Goal: Check status: Check status

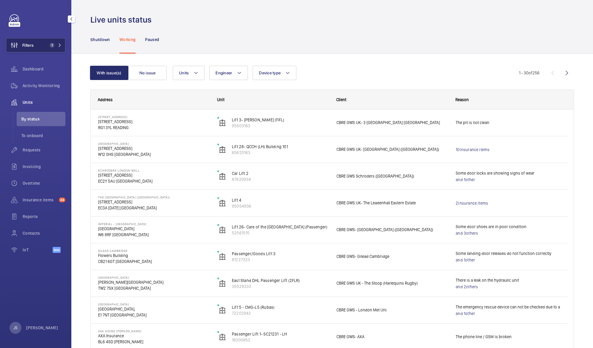
click at [29, 45] on span "Filters" at bounding box center [27, 45] width 11 height 6
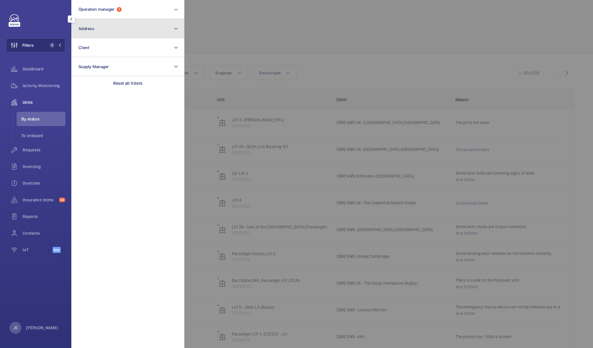
click at [99, 30] on button "Address" at bounding box center [127, 28] width 113 height 19
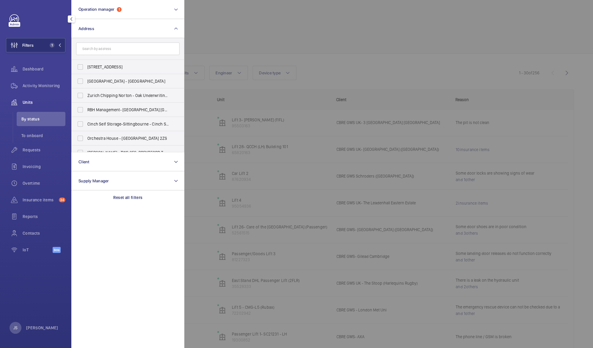
click at [107, 48] on input "text" at bounding box center [127, 48] width 103 height 12
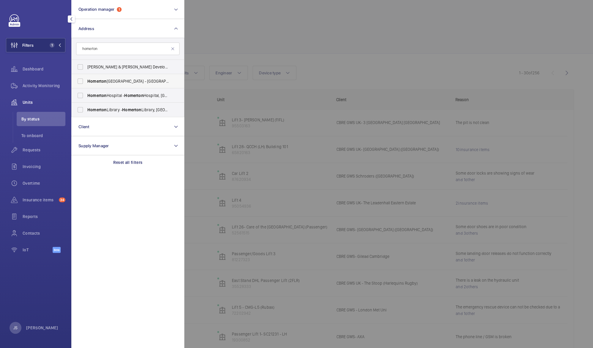
type input "homerton"
click at [111, 83] on span "Homerton University Hospital - E9 6SR, LONDON E9 6SR" at bounding box center [128, 81] width 82 height 6
click at [86, 83] on input "Homerton University Hospital - E9 6SR, LONDON E9 6SR" at bounding box center [80, 81] width 12 height 12
checkbox input "true"
click at [173, 51] on mat-icon at bounding box center [172, 48] width 5 height 5
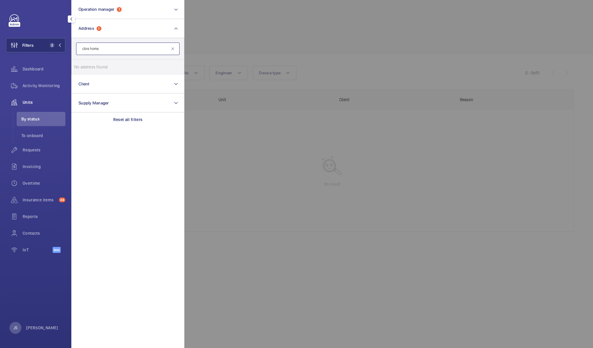
click at [173, 51] on input "cbre home" at bounding box center [127, 48] width 103 height 12
click at [129, 50] on input "cbre home" at bounding box center [127, 48] width 103 height 12
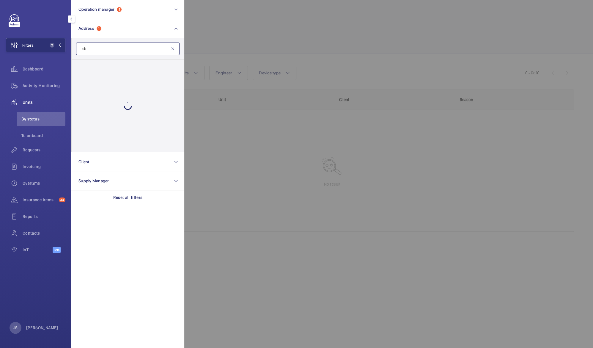
type input "c"
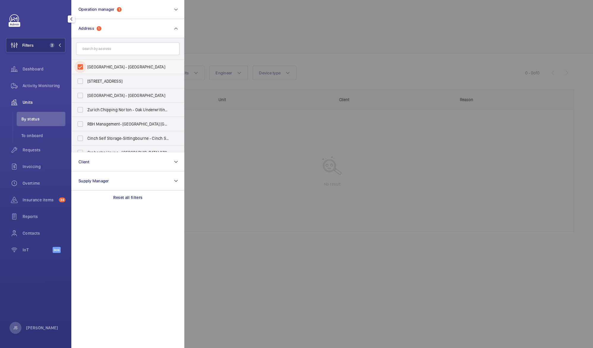
click at [79, 67] on input "Homerton University Hospital - E9 6SR, LONDON E9 6SR" at bounding box center [80, 67] width 12 height 12
checkbox input "false"
click at [85, 50] on input "text" at bounding box center [127, 48] width 103 height 12
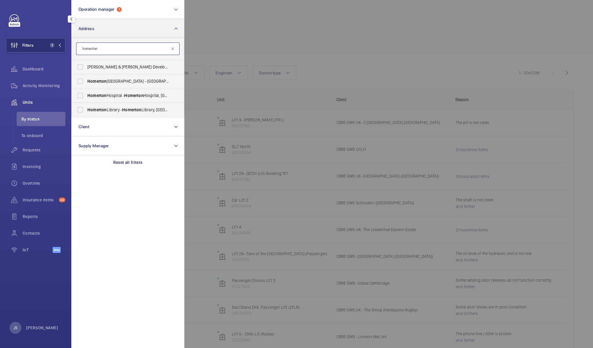
type input "homerton"
click at [105, 30] on button "Address" at bounding box center [127, 28] width 113 height 19
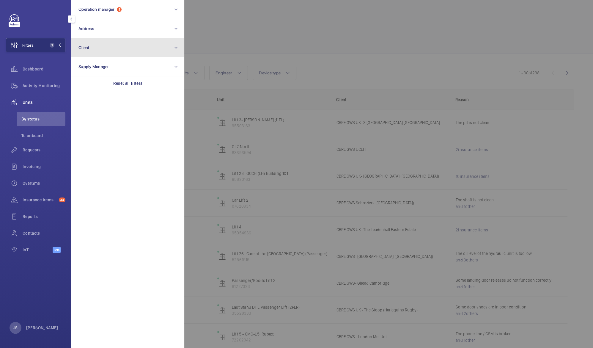
click at [111, 50] on button "Client" at bounding box center [127, 47] width 113 height 19
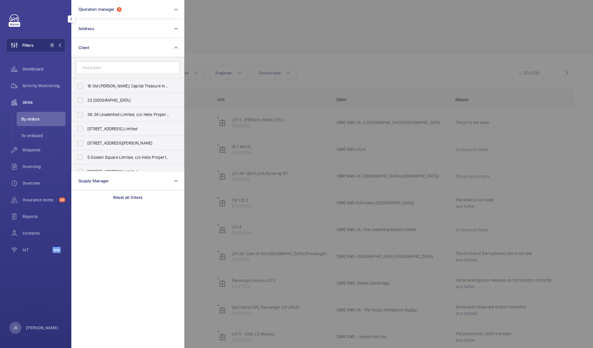
click at [111, 67] on input "text" at bounding box center [127, 68] width 103 height 12
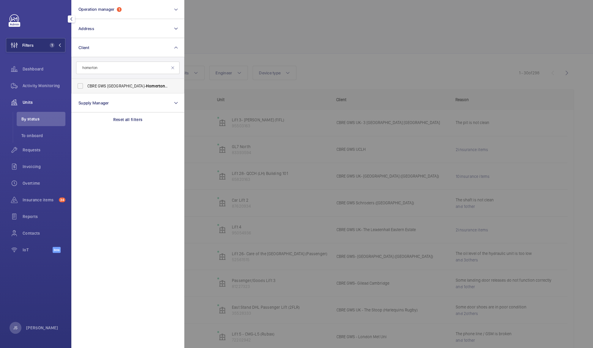
type input "homerton"
click at [102, 86] on span "CBRE GWS UK- Homerton Hospital (Critical)" at bounding box center [128, 86] width 82 height 6
click at [86, 86] on input "CBRE GWS UK- Homerton Hospital (Critical)" at bounding box center [80, 86] width 12 height 12
checkbox input "true"
click at [244, 39] on div at bounding box center [480, 174] width 593 height 348
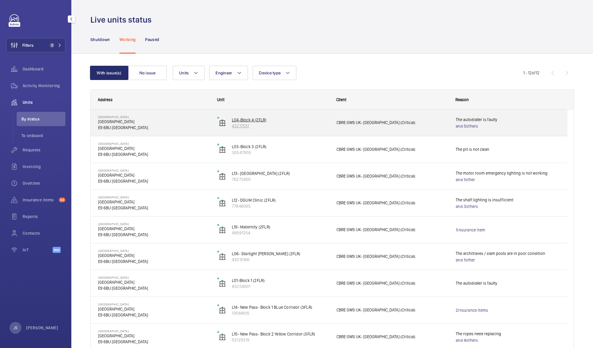
click at [240, 119] on p "L04-Block 4 (2FLR)" at bounding box center [280, 120] width 97 height 6
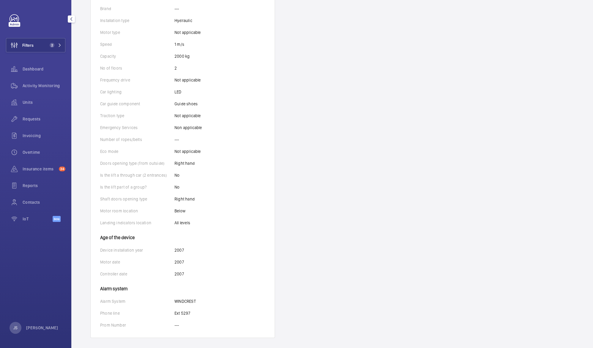
scroll to position [211, 0]
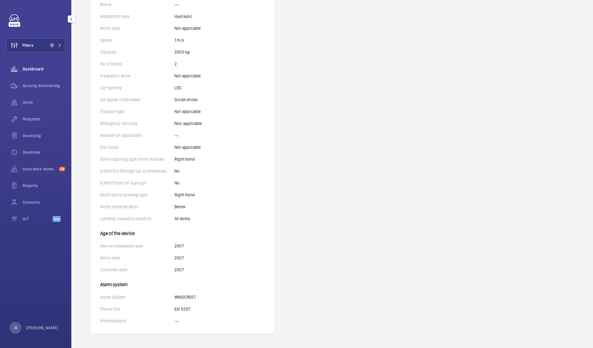
click at [32, 69] on span "Dashboard" at bounding box center [44, 69] width 43 height 6
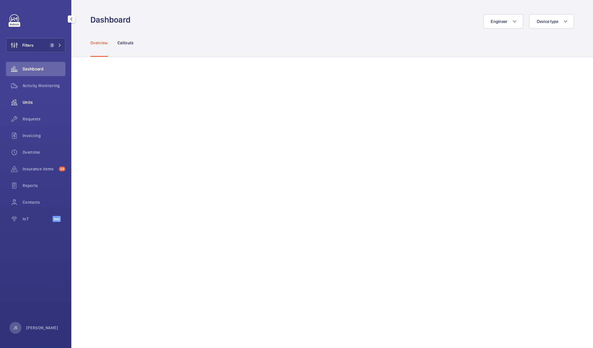
click at [31, 101] on span "Units" at bounding box center [44, 102] width 43 height 6
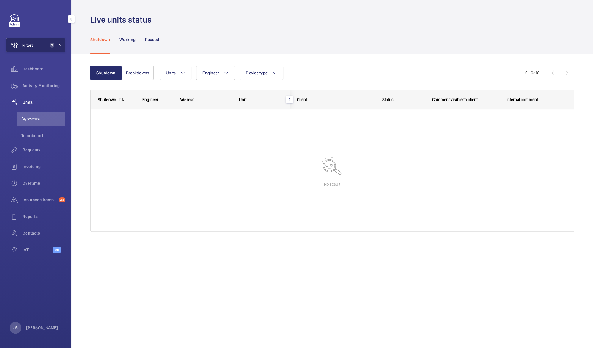
click at [32, 47] on span "Filters" at bounding box center [27, 45] width 11 height 6
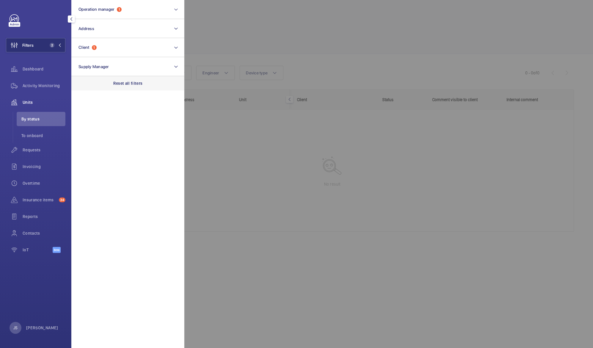
click at [122, 85] on p "Reset all filters" at bounding box center [127, 83] width 29 height 6
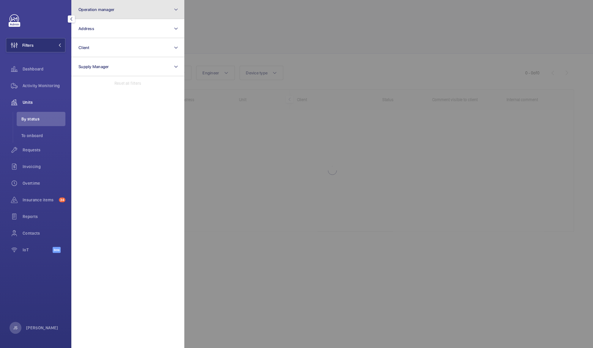
click at [107, 12] on button "Operation manager" at bounding box center [127, 9] width 113 height 19
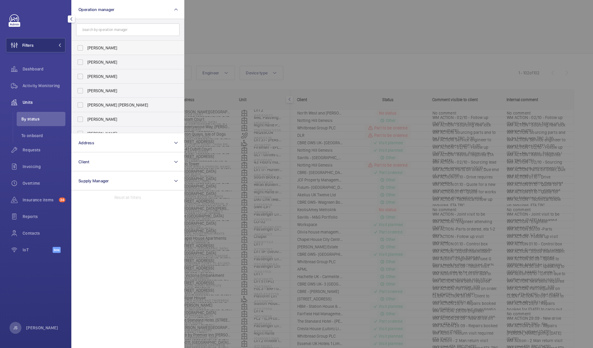
click at [105, 59] on label "[PERSON_NAME]" at bounding box center [123, 62] width 103 height 14
click at [86, 59] on input "[PERSON_NAME]" at bounding box center [80, 62] width 12 height 12
checkbox input "true"
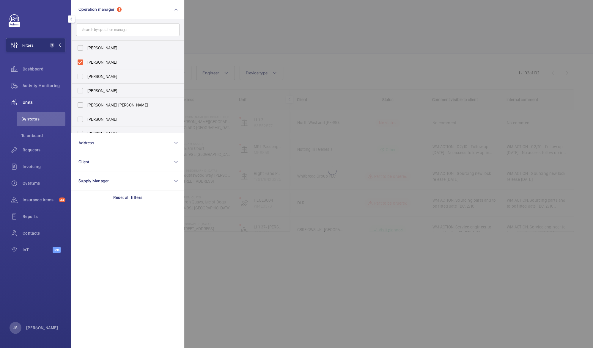
click at [212, 38] on div at bounding box center [480, 174] width 593 height 348
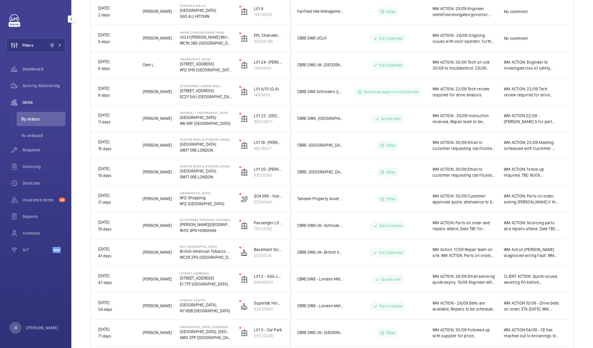
scroll to position [325, 0]
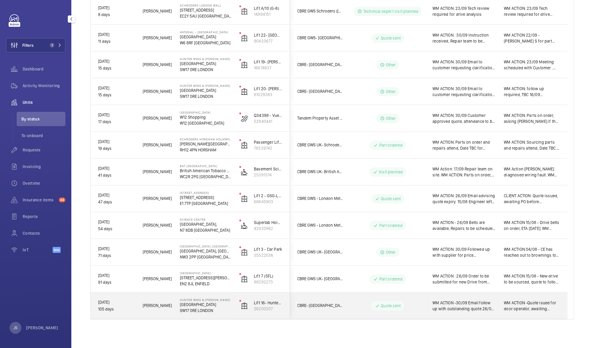
click at [203, 304] on p "St George's Hospital" at bounding box center [206, 304] width 52 height 6
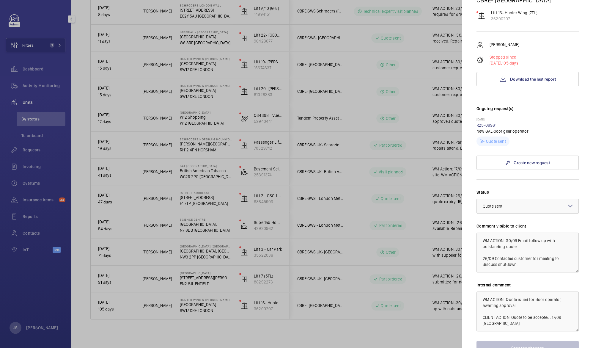
scroll to position [59, 0]
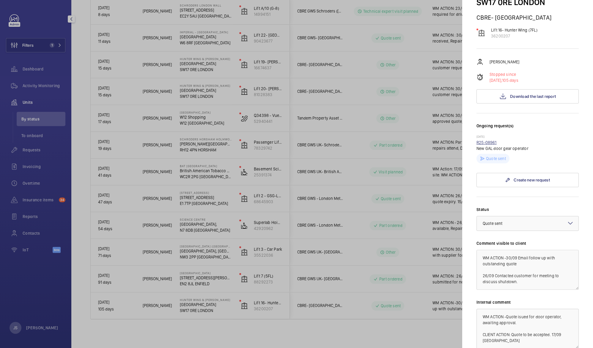
click at [485, 142] on link "R25-08961" at bounding box center [486, 142] width 20 height 5
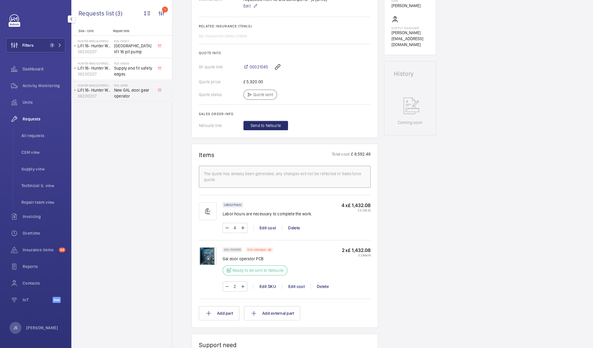
scroll to position [214, 0]
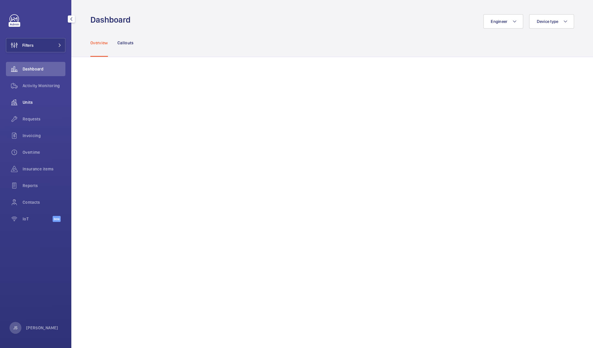
click at [33, 104] on span "Units" at bounding box center [44, 102] width 43 height 6
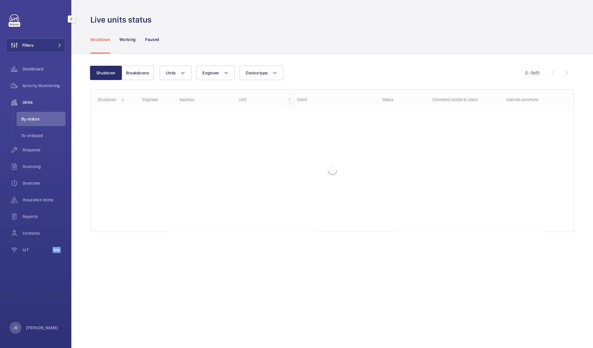
click at [38, 118] on span "By status" at bounding box center [43, 119] width 44 height 6
click at [36, 86] on span "Activity Monitoring" at bounding box center [44, 86] width 43 height 6
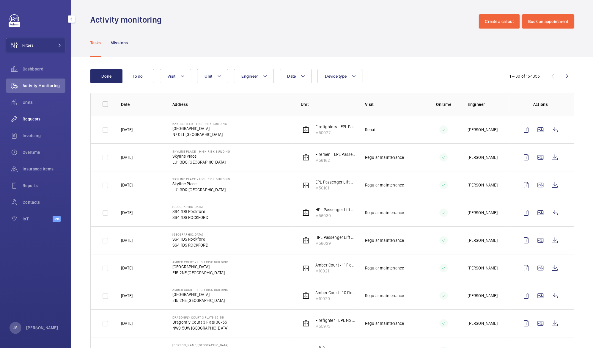
click at [31, 119] on span "Requests" at bounding box center [44, 119] width 43 height 6
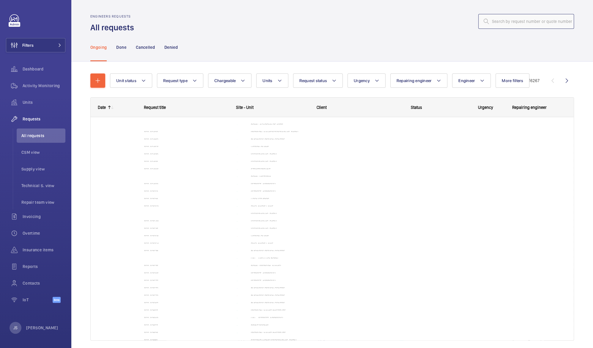
click at [505, 21] on input "text" at bounding box center [526, 21] width 96 height 15
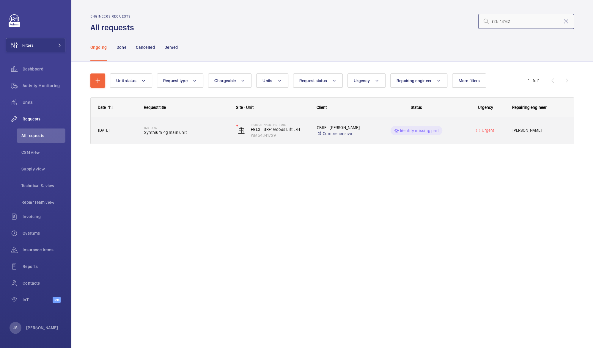
type input "r25-13162"
click at [180, 133] on span "Synthium 4g main unit" at bounding box center [186, 132] width 84 height 6
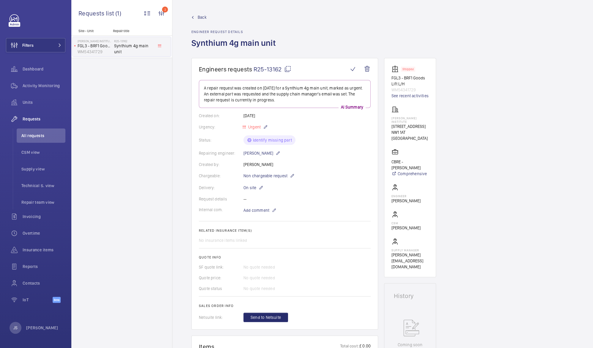
click at [280, 70] on span "R25-13162" at bounding box center [272, 68] width 38 height 7
